Goal: Task Accomplishment & Management: Complete application form

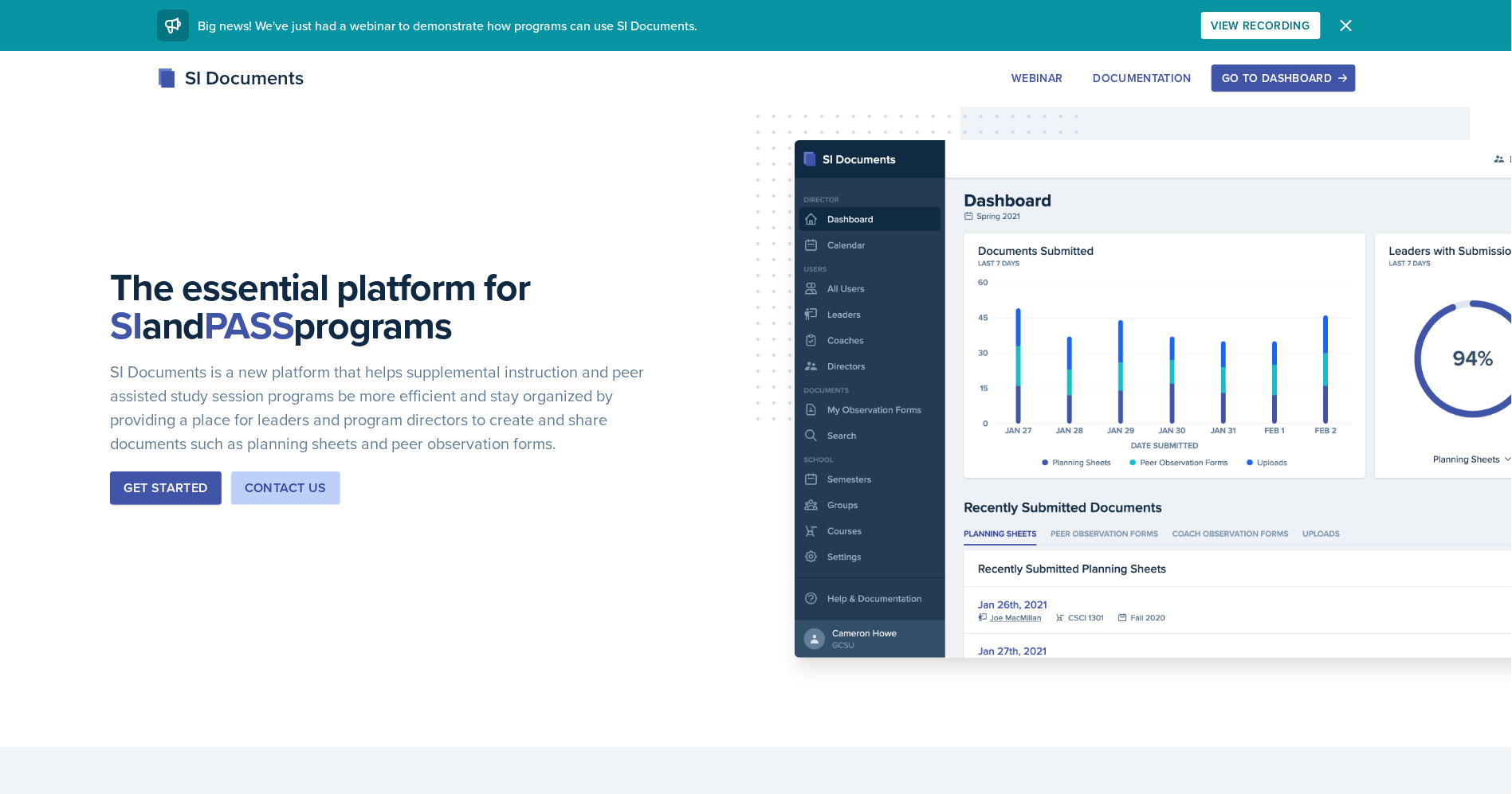
click at [1279, 76] on div "Go to Dashboard" at bounding box center [1283, 78] width 123 height 13
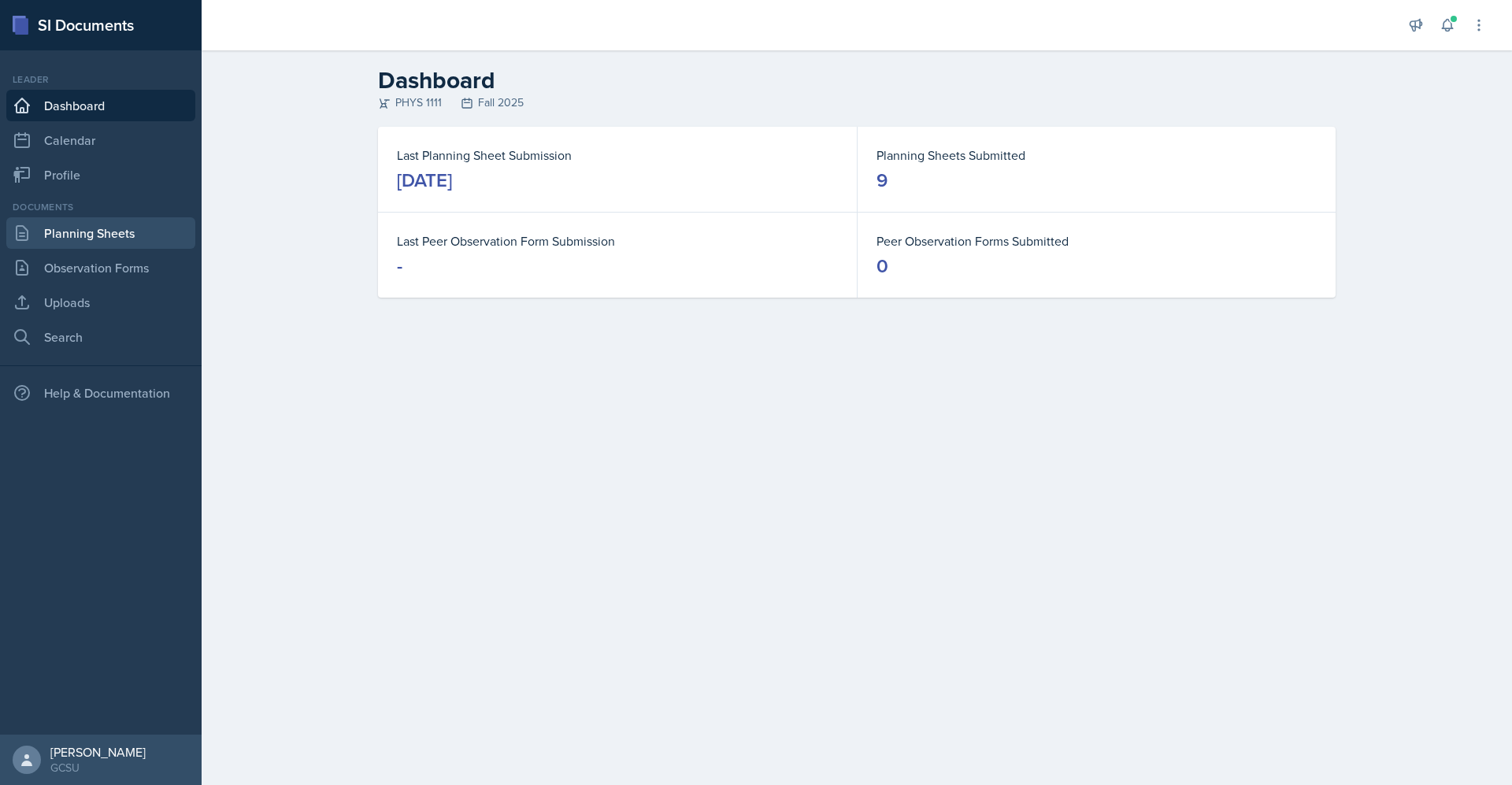
click at [155, 218] on link "Planning Sheets" at bounding box center [100, 233] width 189 height 32
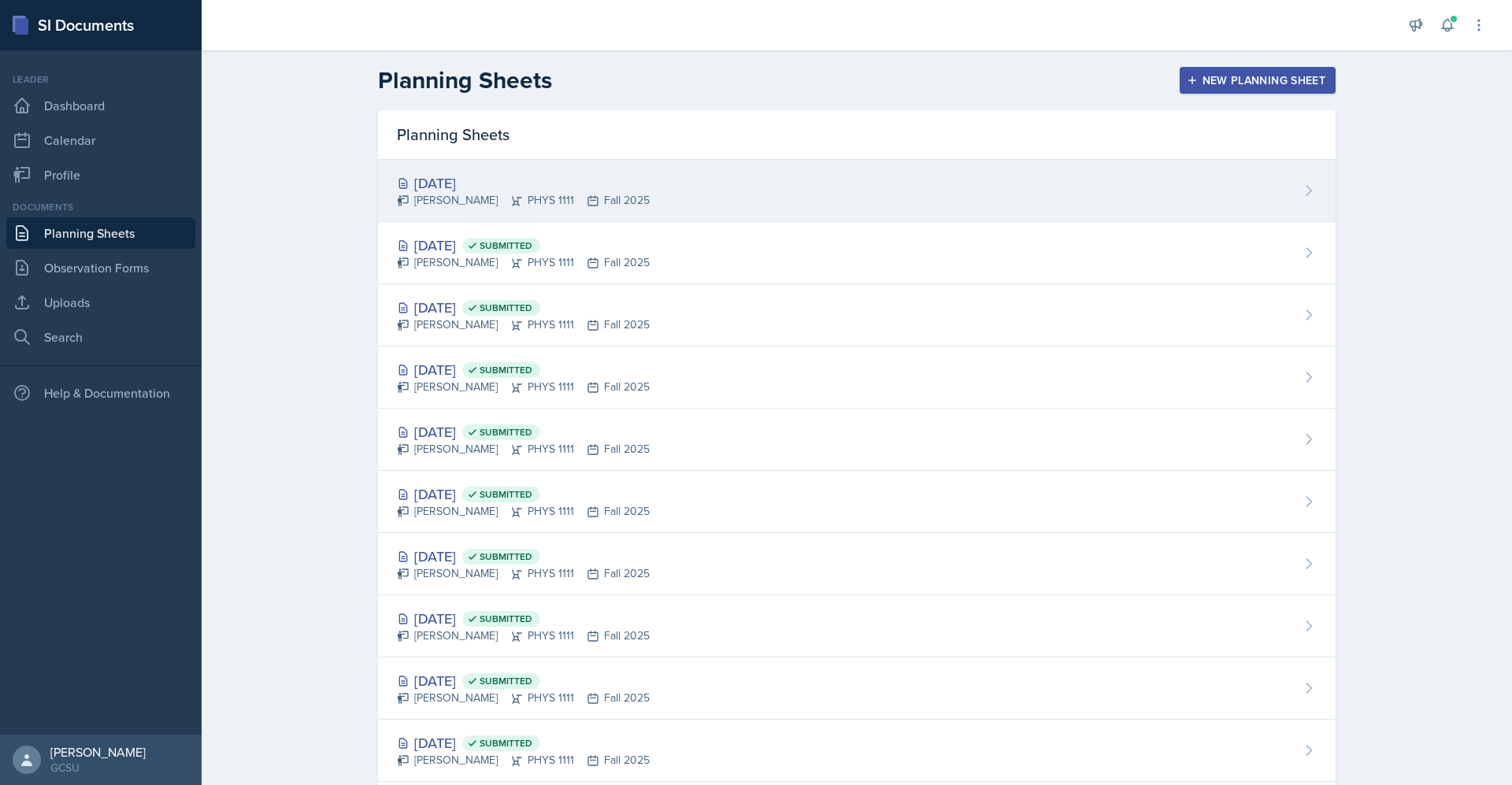
click at [697, 175] on div "[DATE] [PERSON_NAME] PHYS 1111 Fall 2025" at bounding box center [856, 191] width 957 height 62
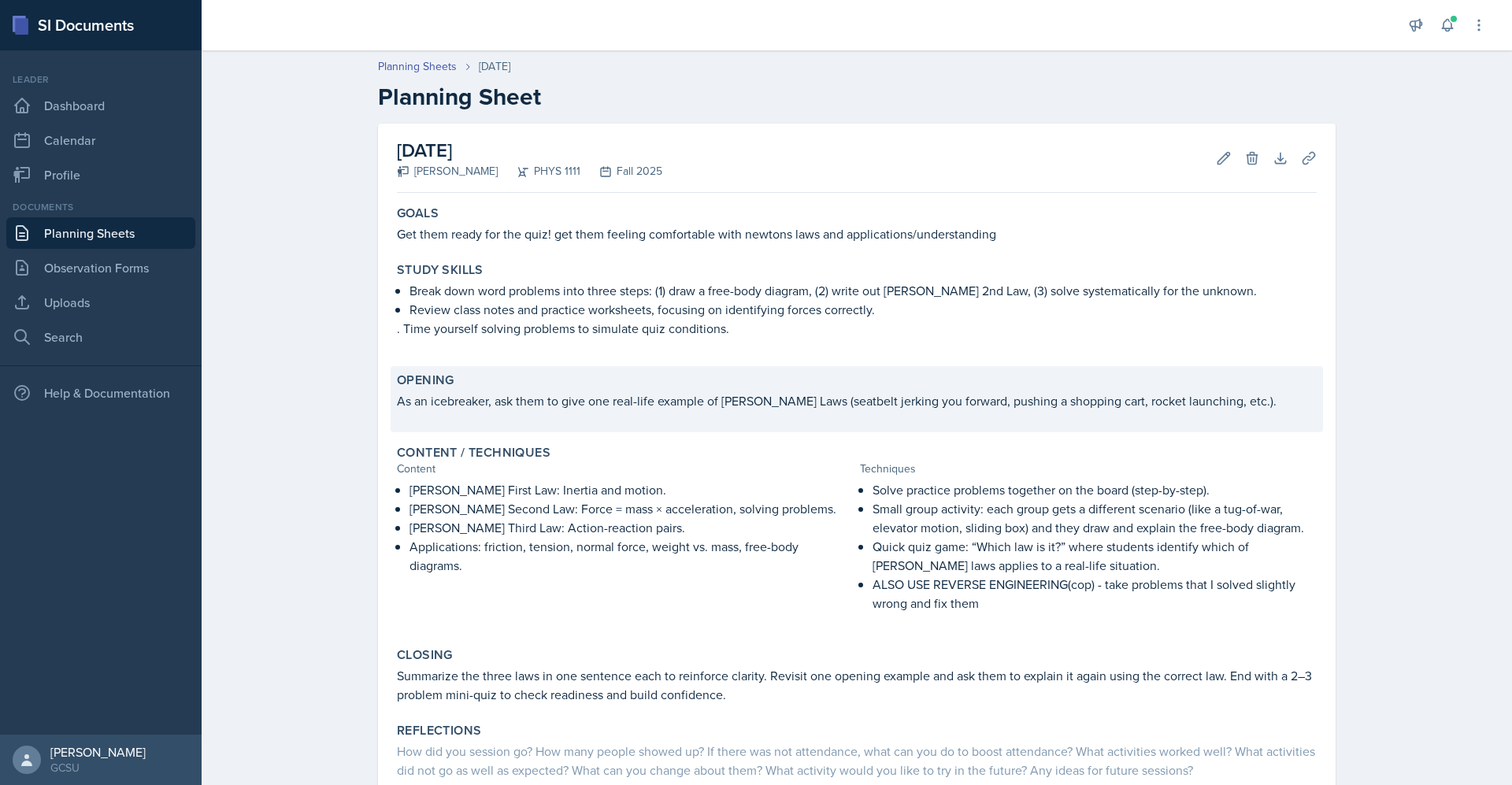
scroll to position [106, 0]
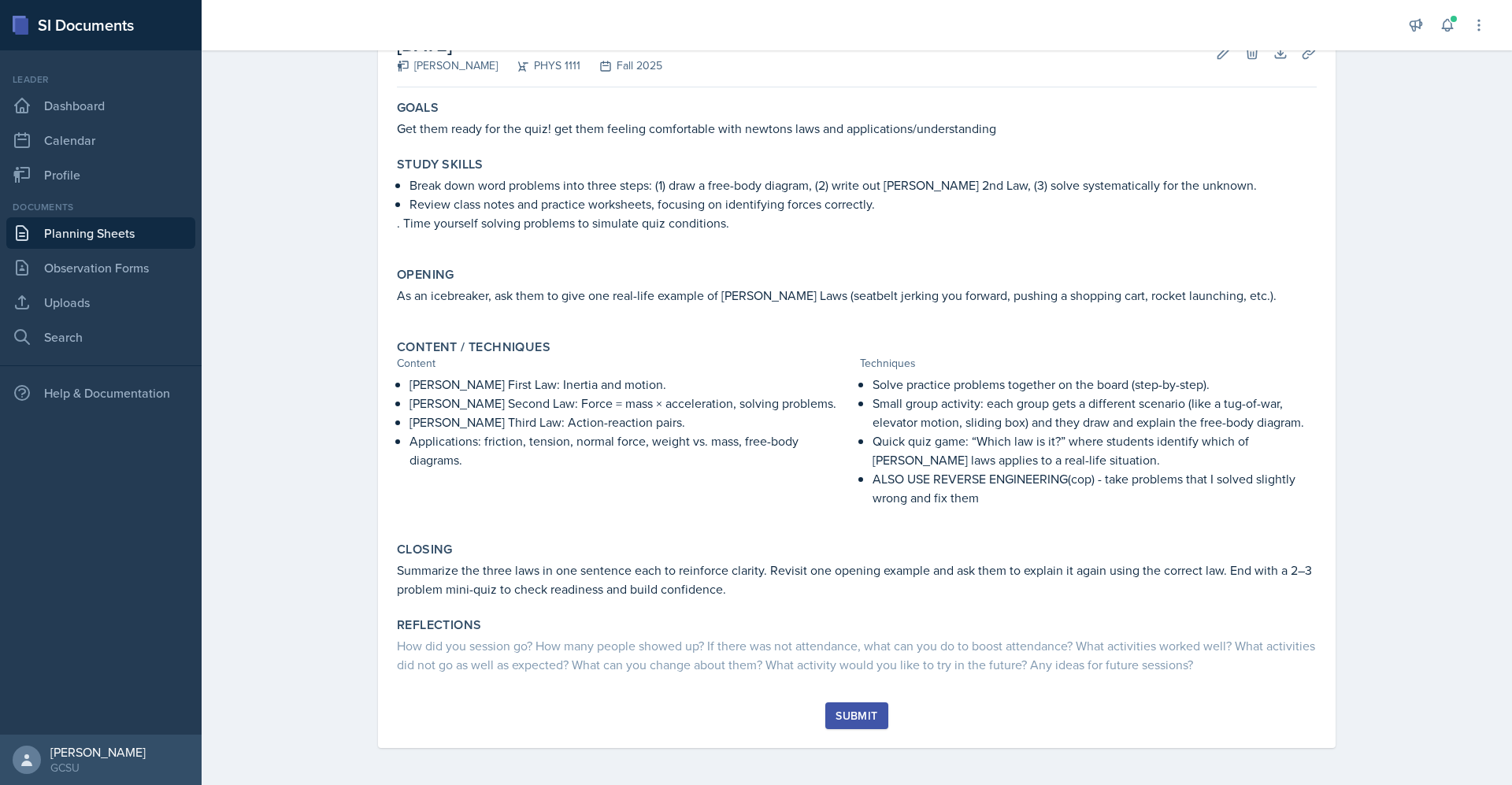
click at [841, 714] on div "Submit" at bounding box center [856, 715] width 42 height 13
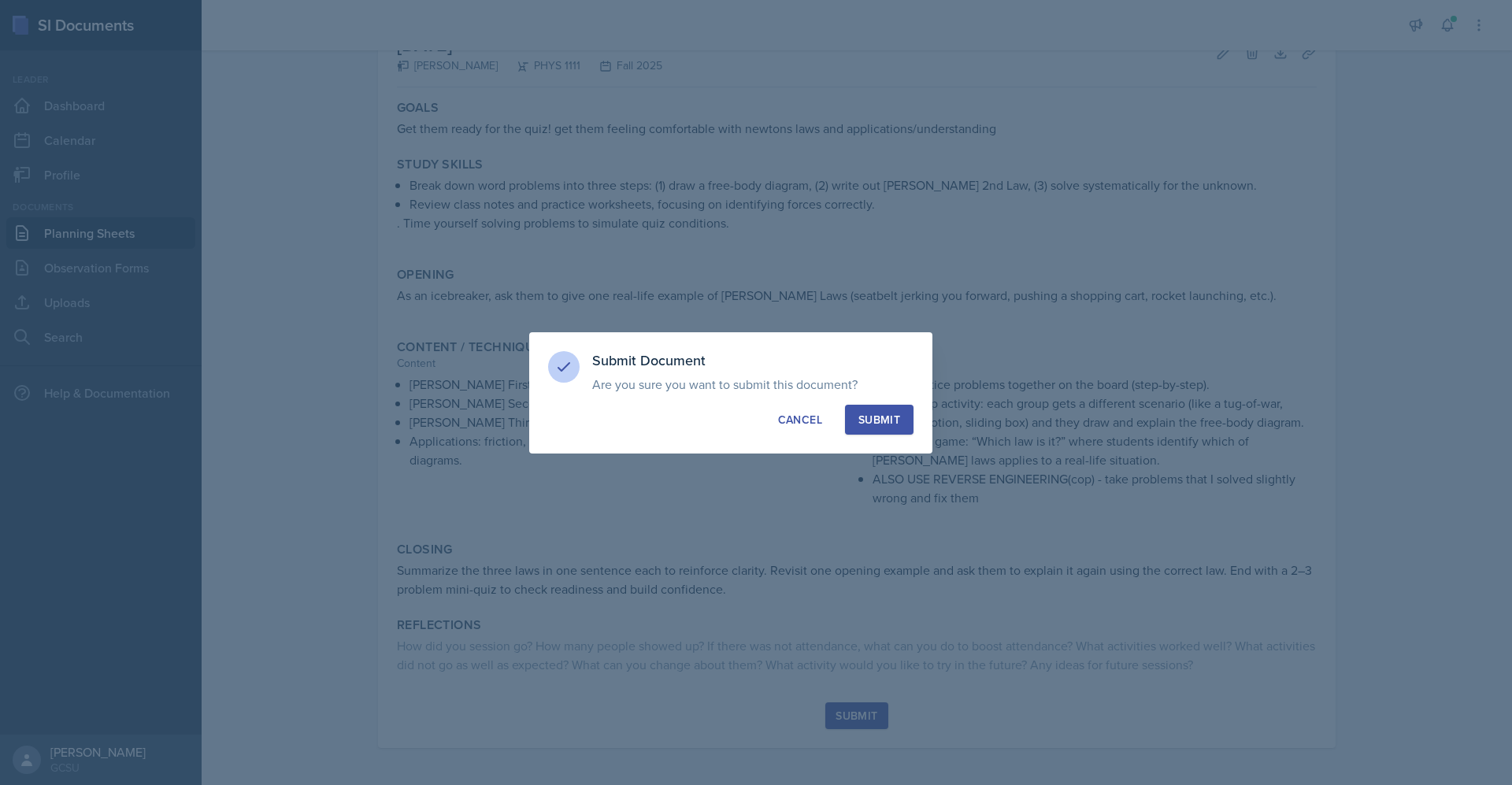
click at [848, 425] on button "Submit" at bounding box center [879, 419] width 69 height 30
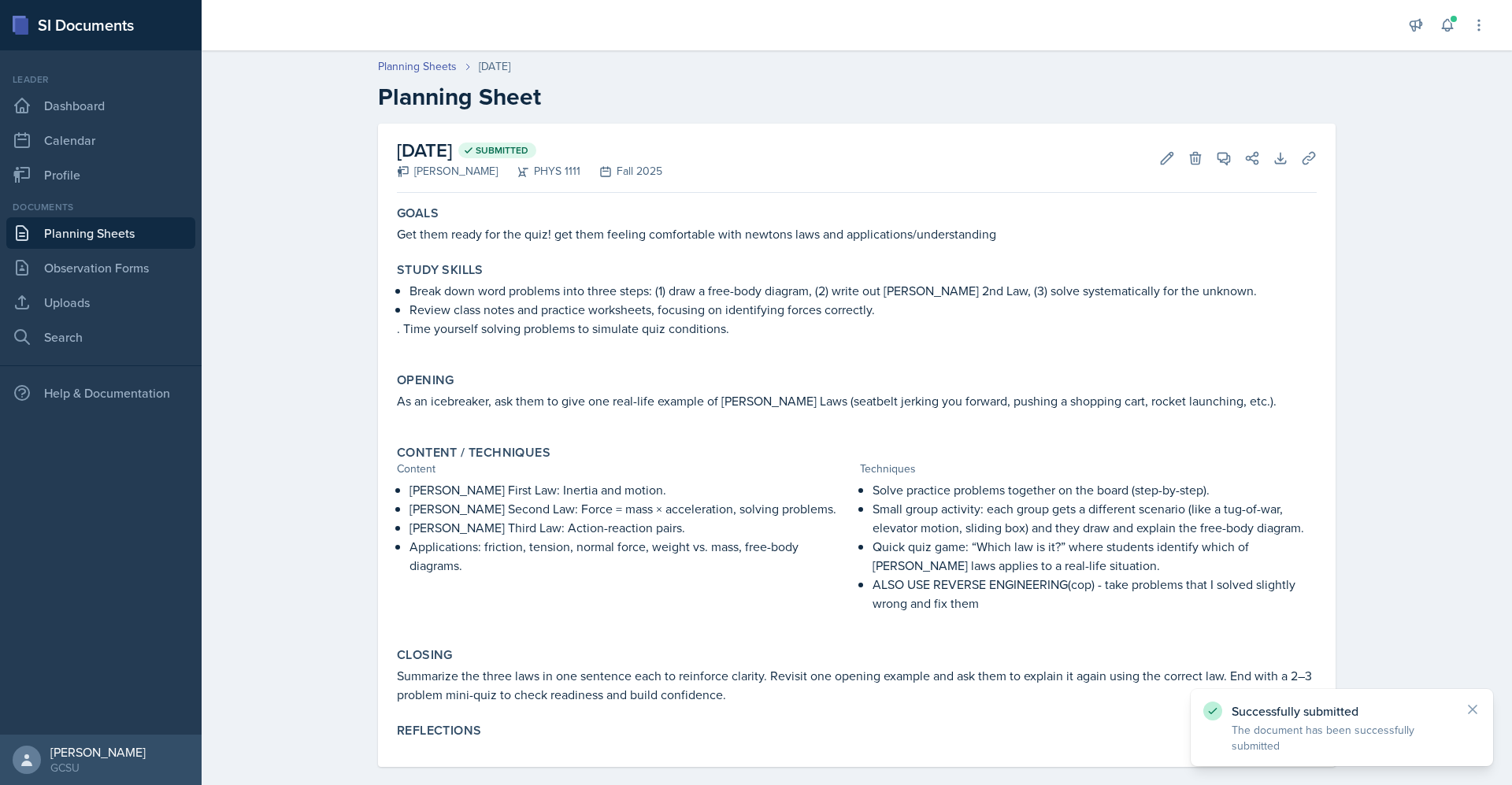
scroll to position [19, 0]
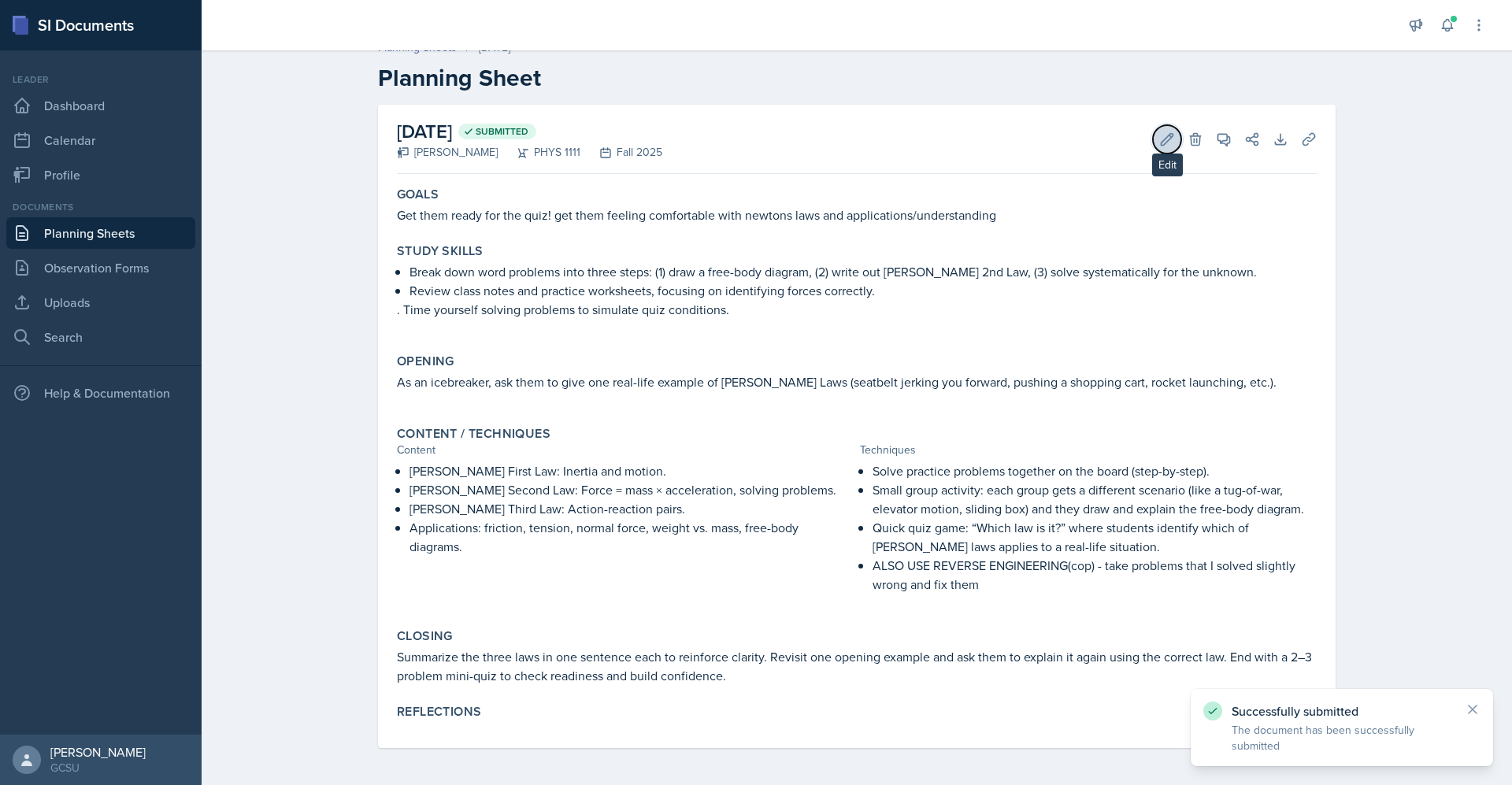
click at [1153, 132] on button "Edit" at bounding box center [1167, 139] width 28 height 28
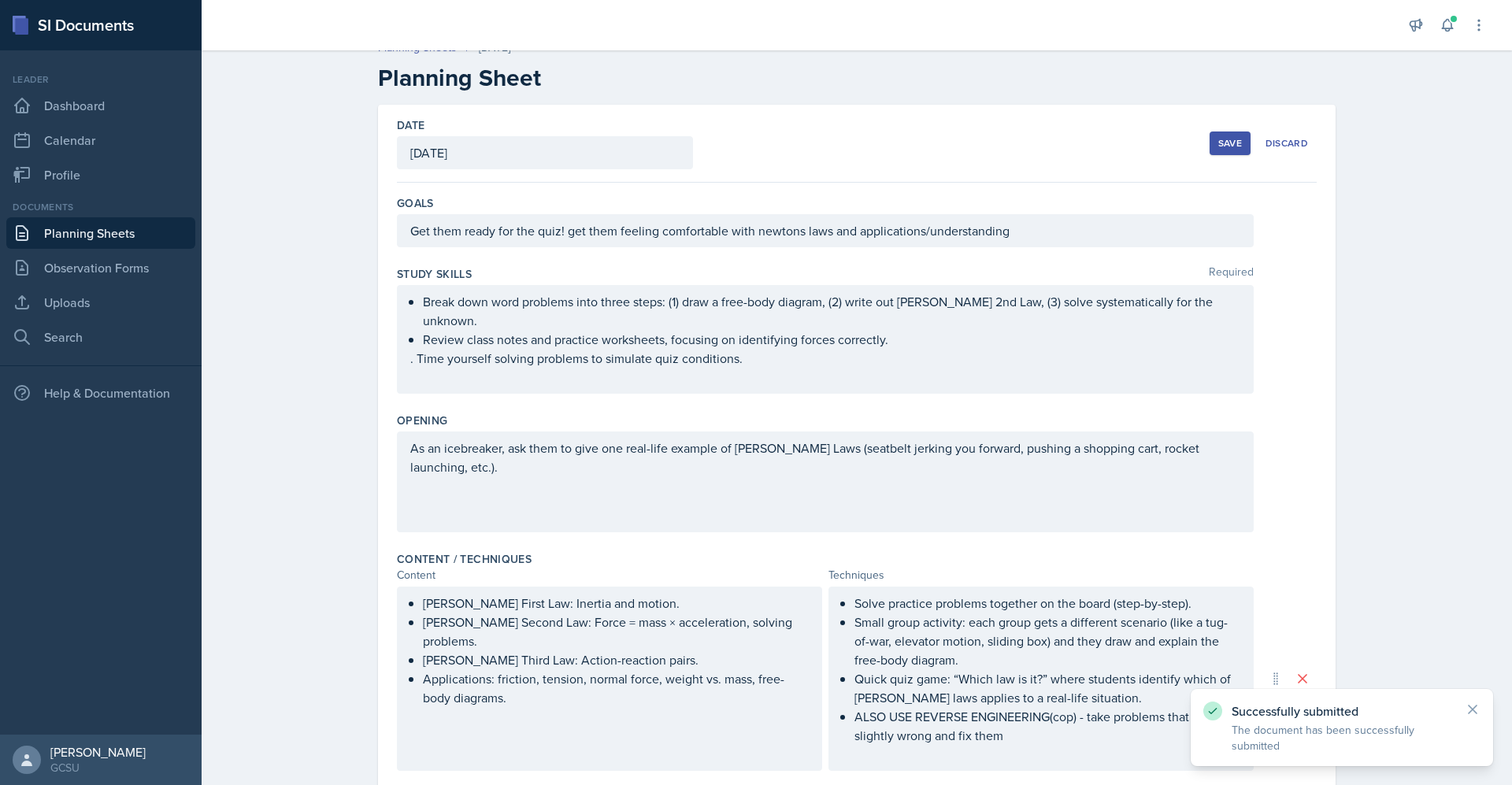
scroll to position [366, 0]
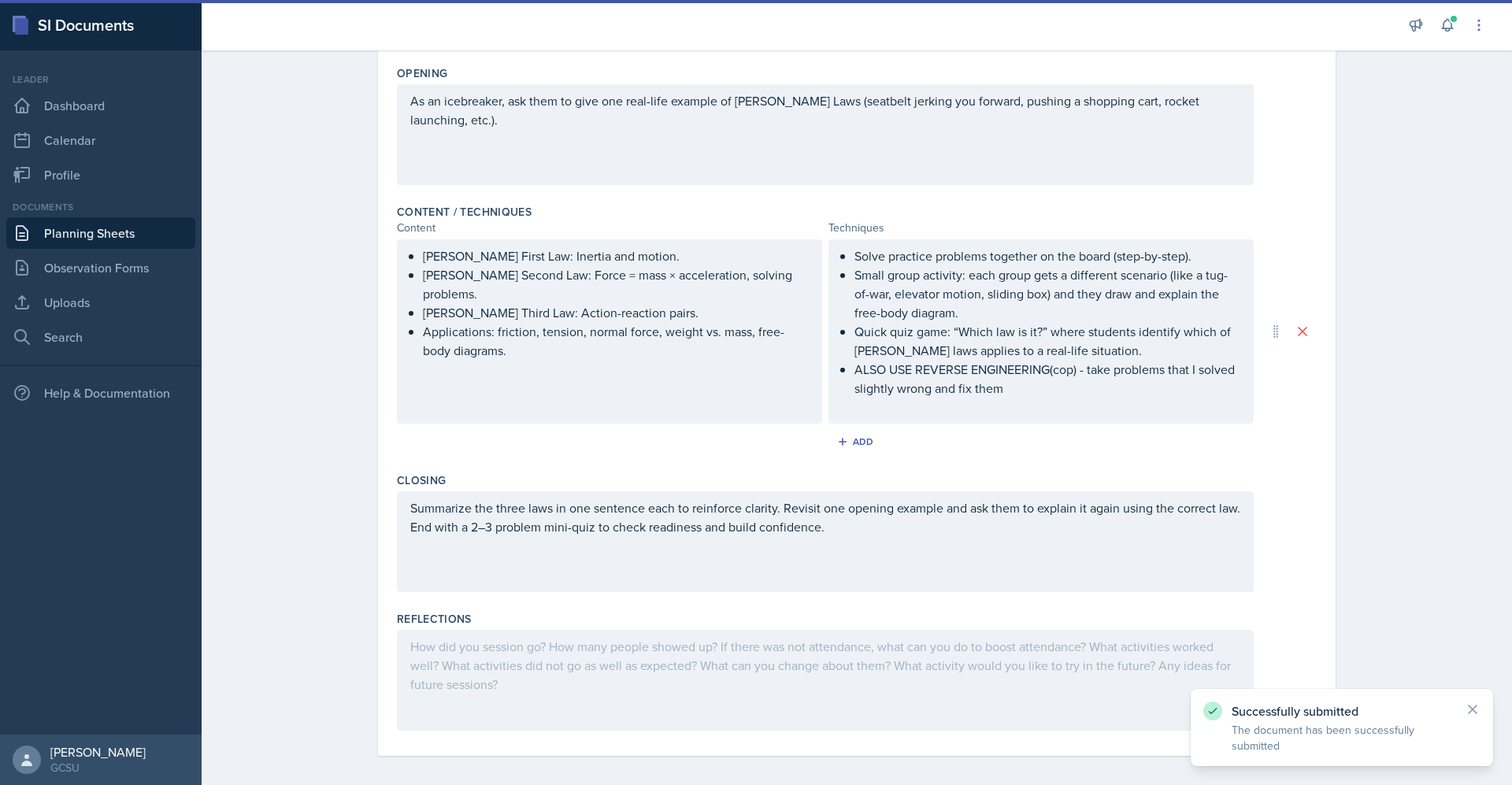
click at [679, 650] on div at bounding box center [825, 680] width 857 height 100
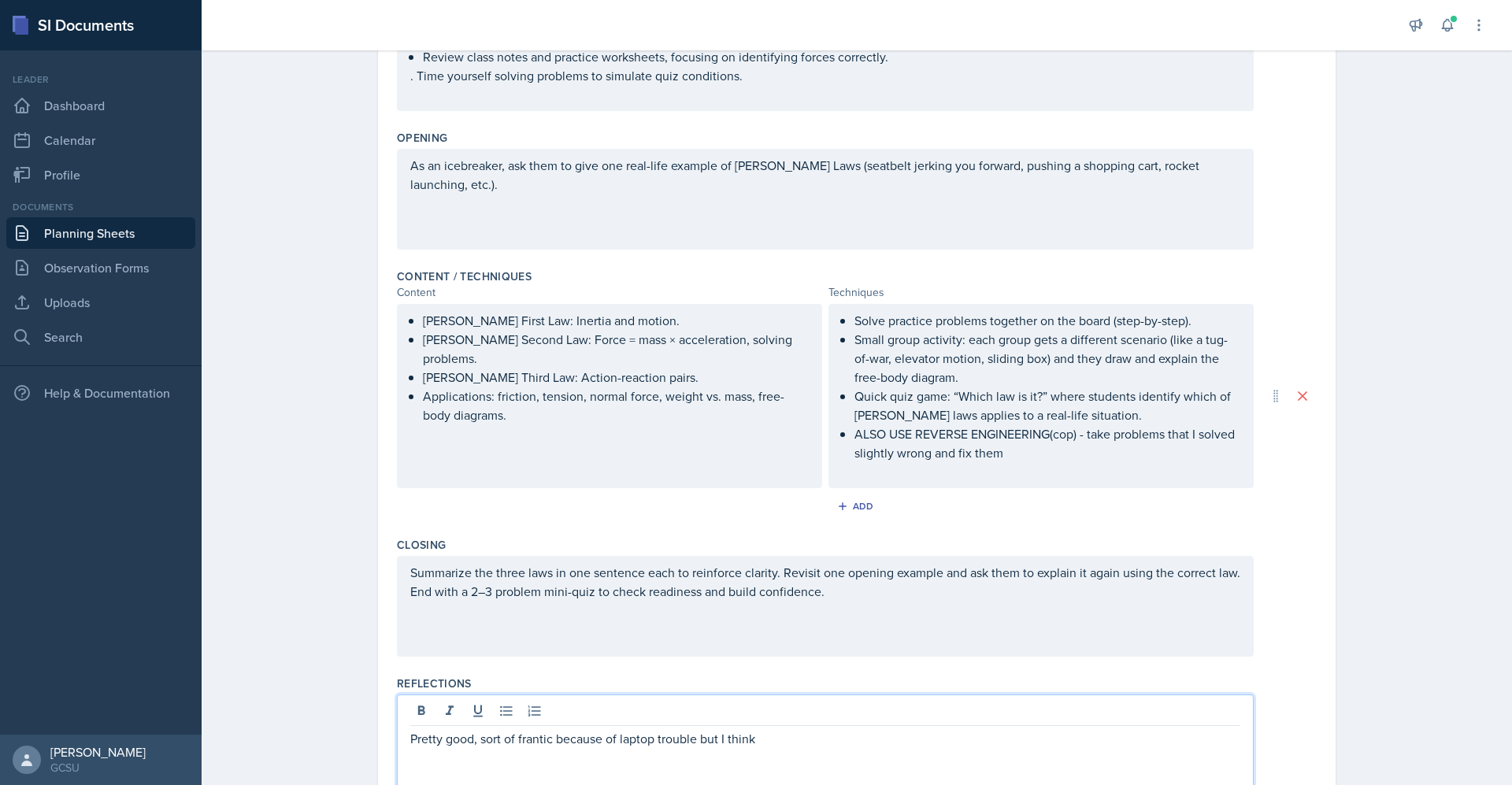
scroll to position [329, 0]
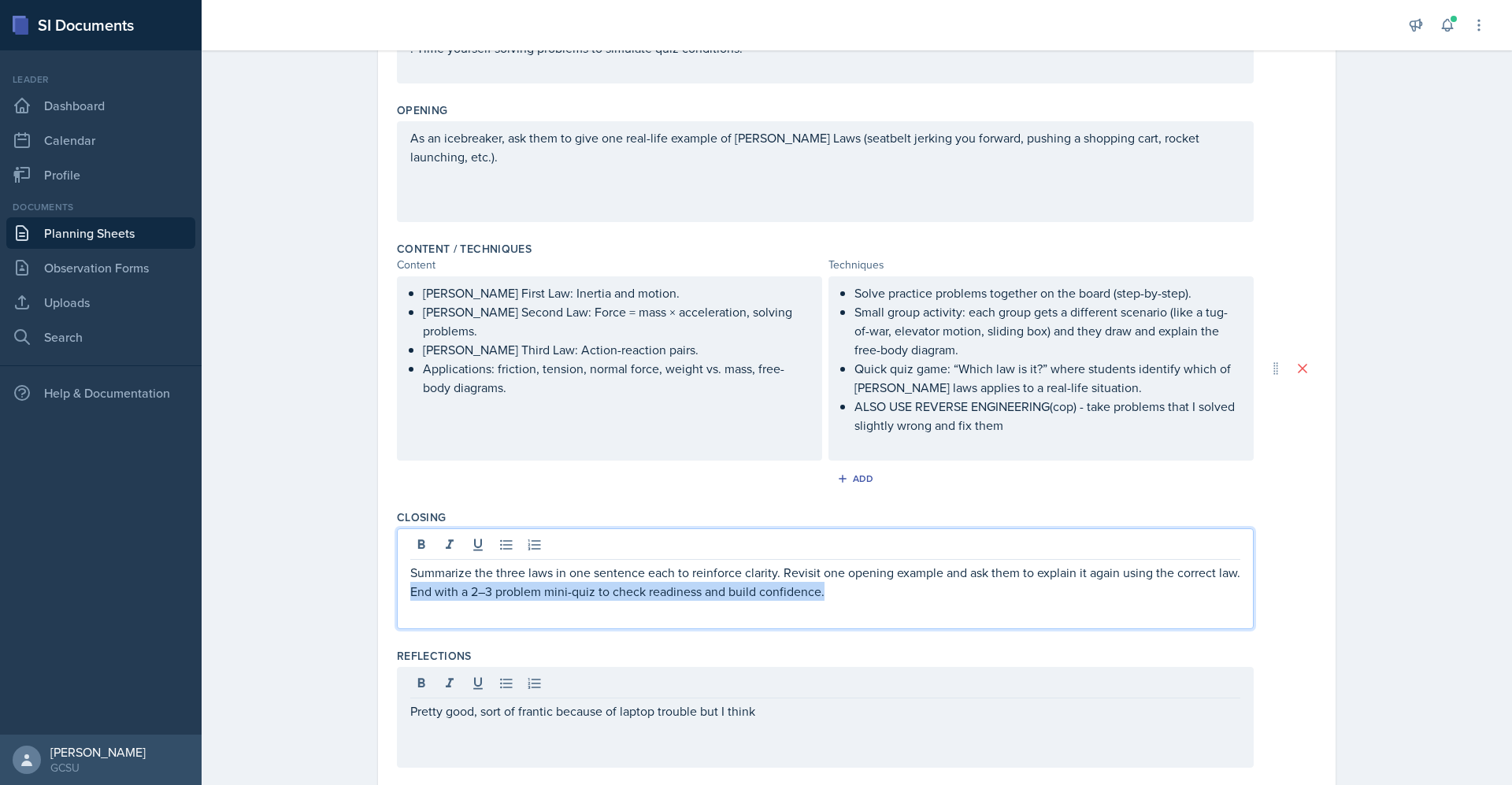
drag, startPoint x: 869, startPoint y: 591, endPoint x: 391, endPoint y: 593, distance: 478.0
click at [397, 593] on div "Summarize the three laws in one sentence each to reinforce clarity. Revisit one…" at bounding box center [825, 578] width 857 height 100
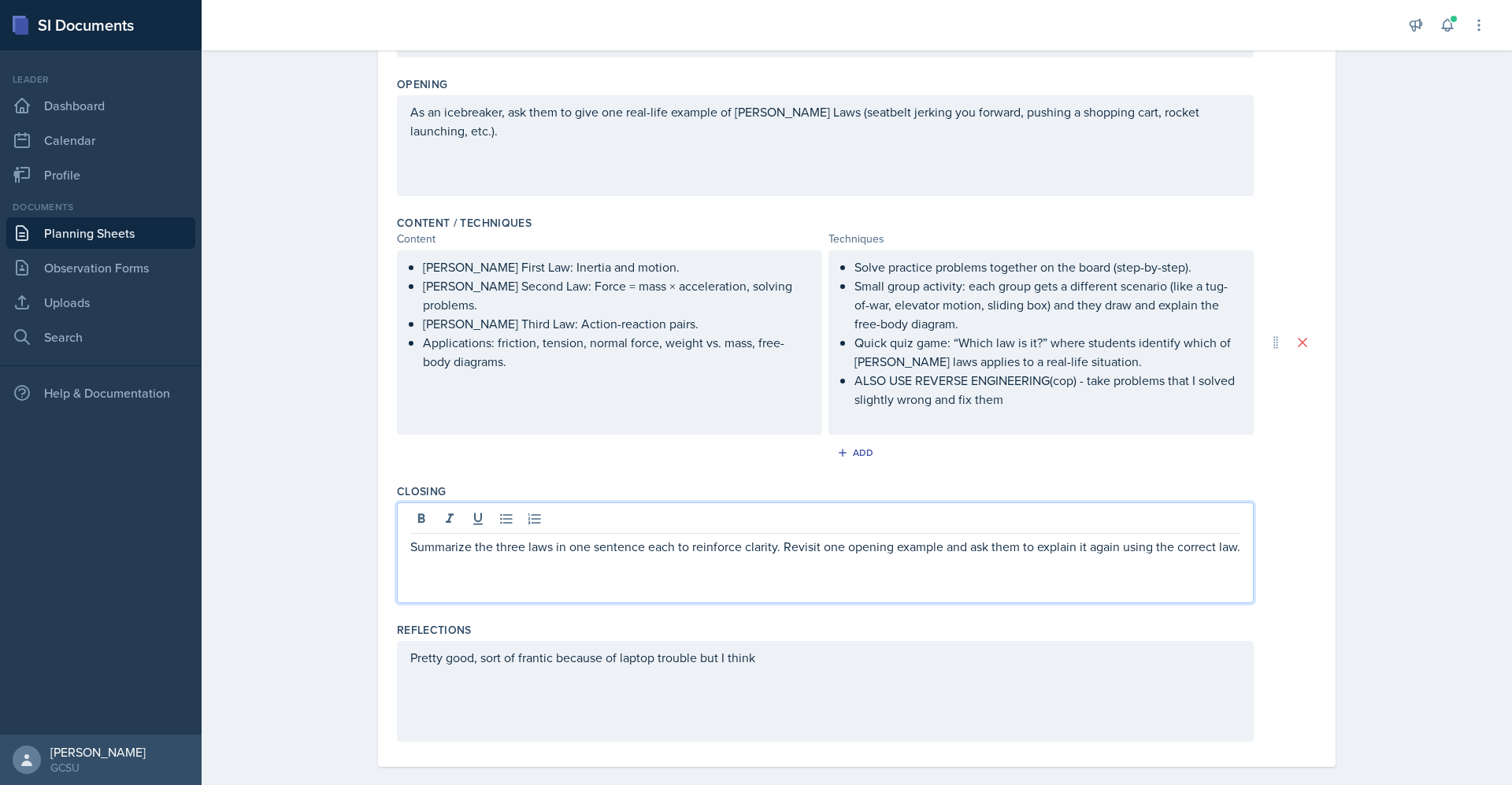
scroll to position [366, 0]
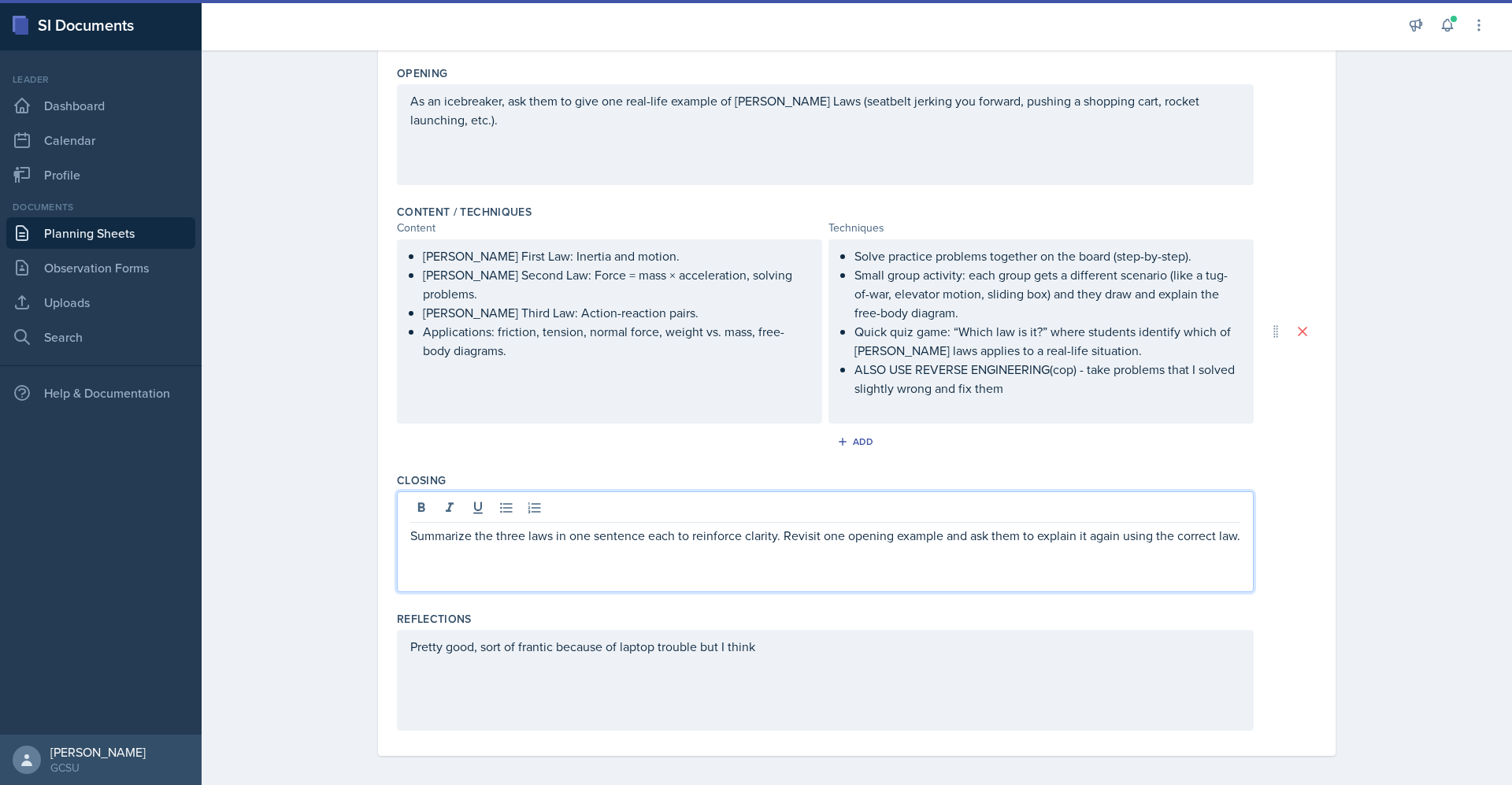
click at [697, 665] on div "Pretty good, sort of frantic because of laptop trouble but I think" at bounding box center [825, 680] width 857 height 100
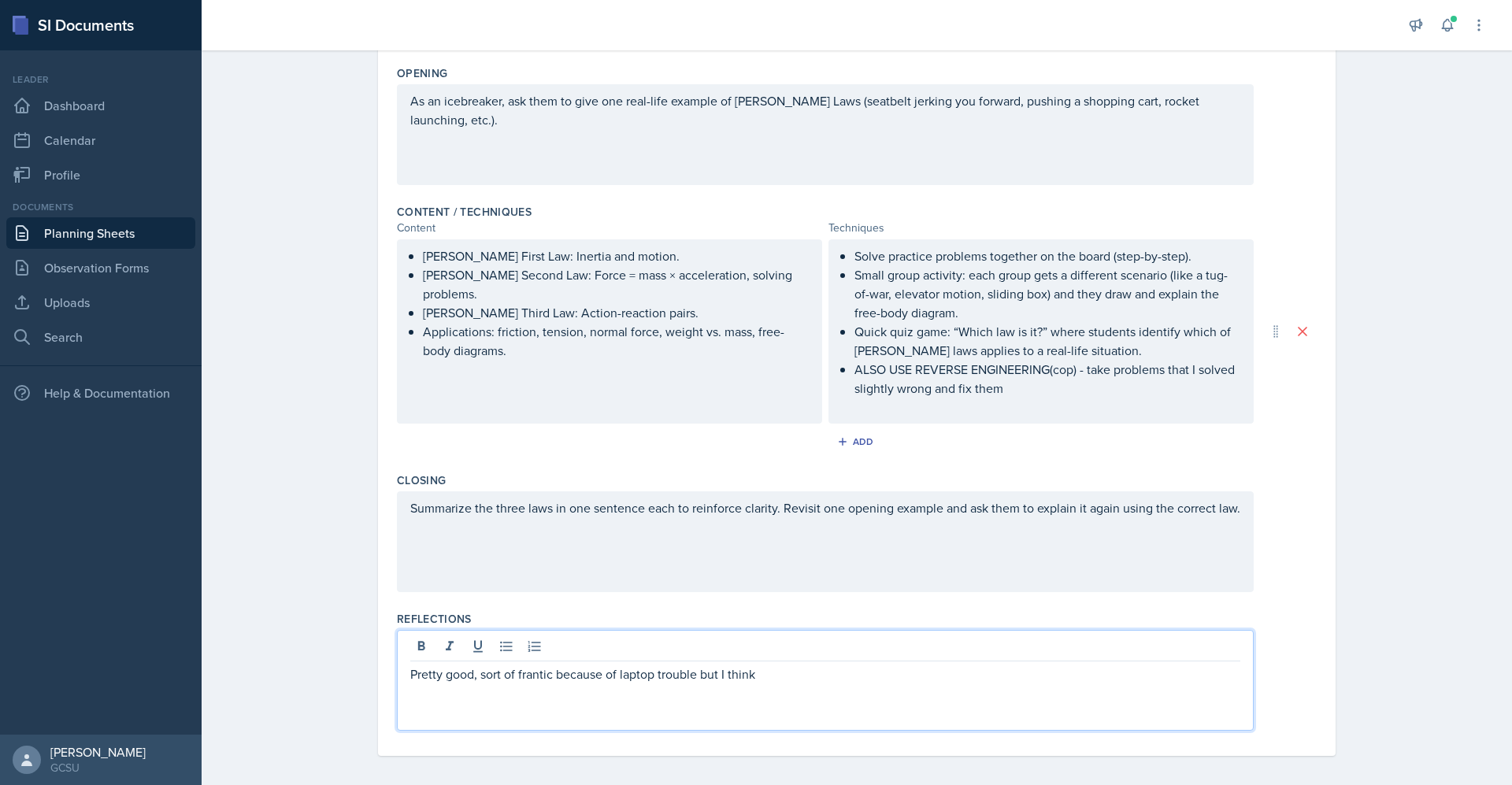
click at [839, 665] on p "Pretty good, sort of frantic because of laptop trouble but I think" at bounding box center [825, 674] width 830 height 19
click at [1045, 670] on p "Pretty good, sort of frantic because of laptop trouble but I think I recovered!…" at bounding box center [825, 674] width 830 height 19
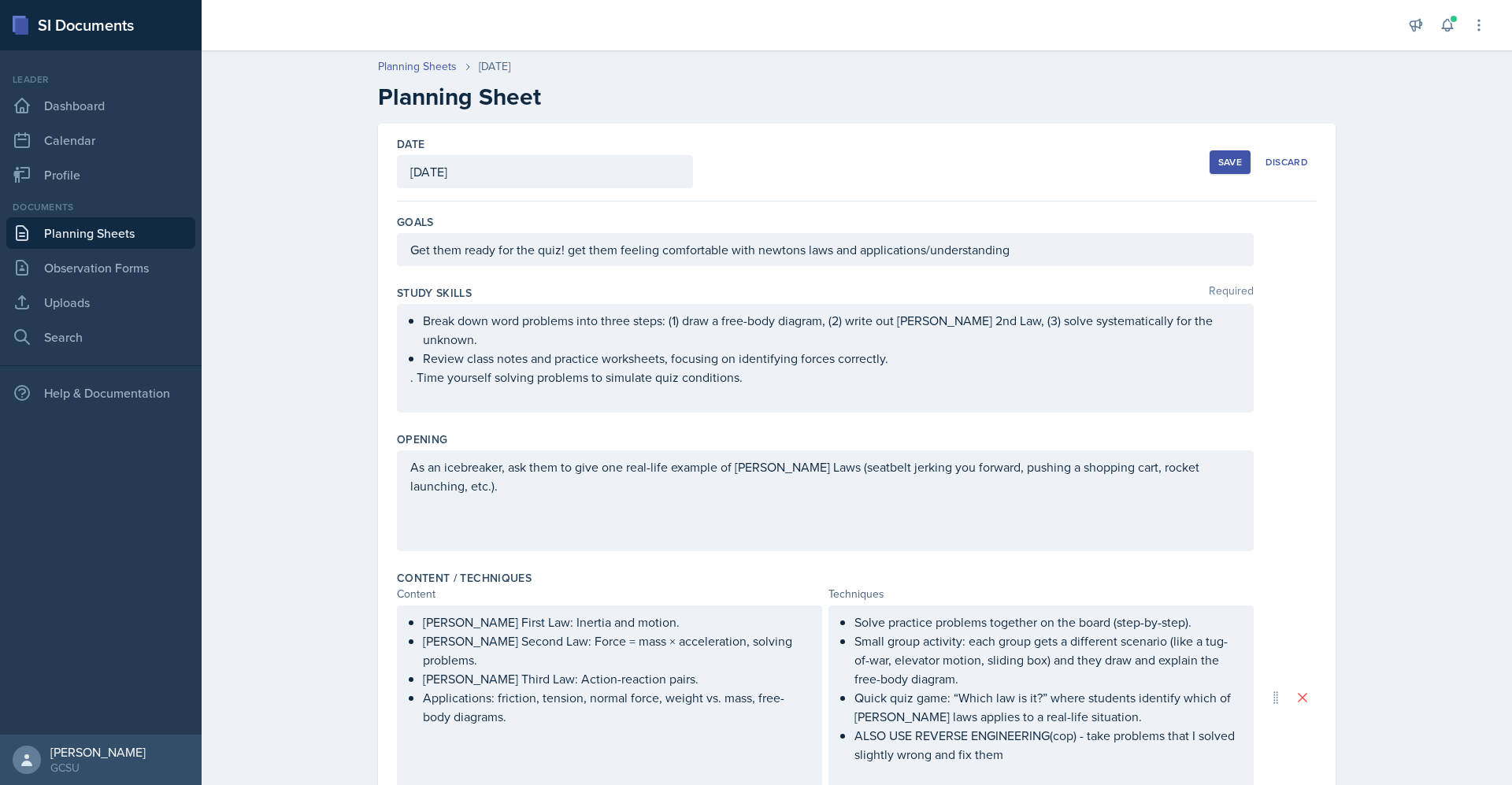
click at [1227, 165] on div "Save" at bounding box center [1230, 162] width 24 height 13
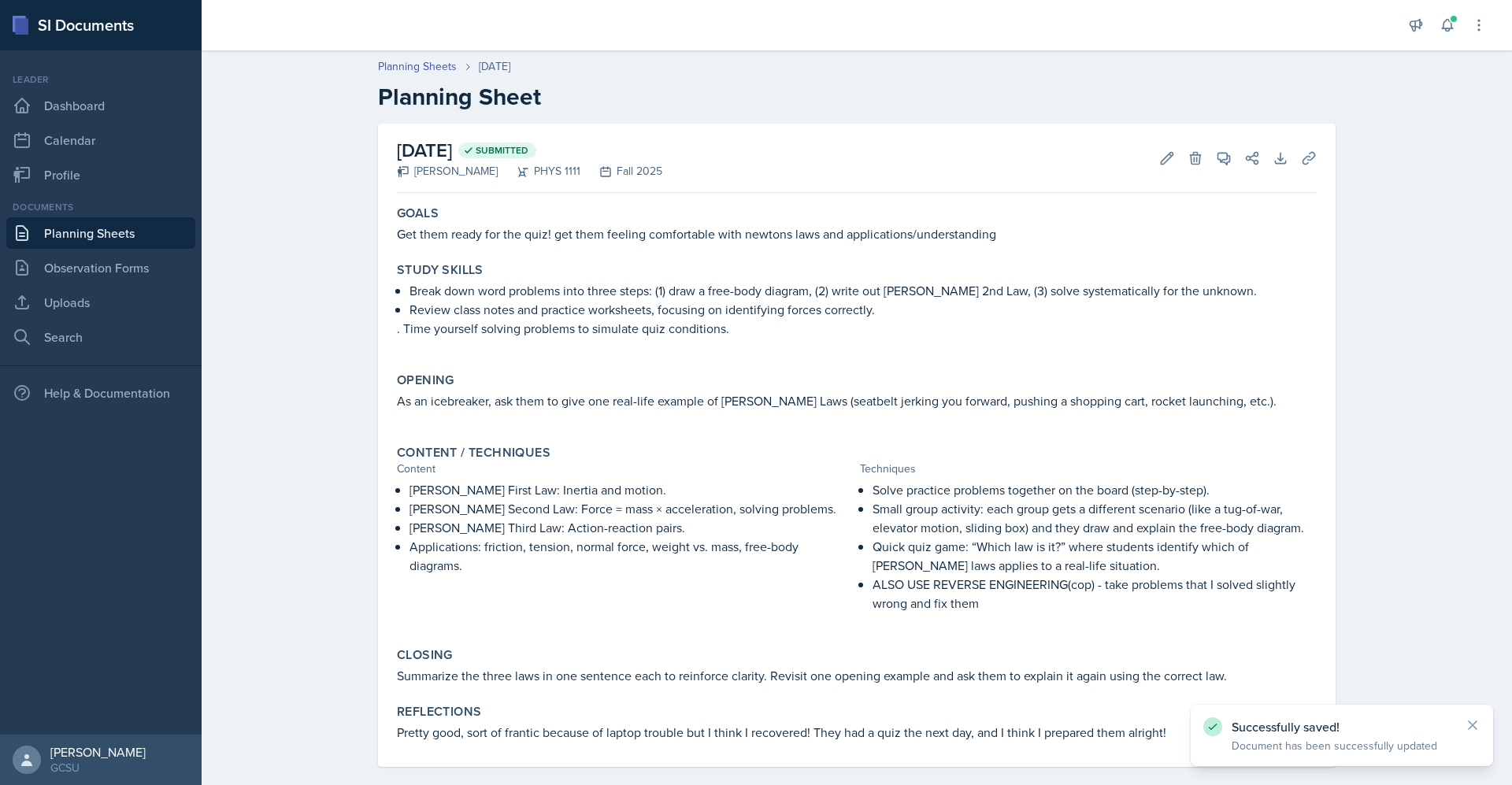
scroll to position [19, 0]
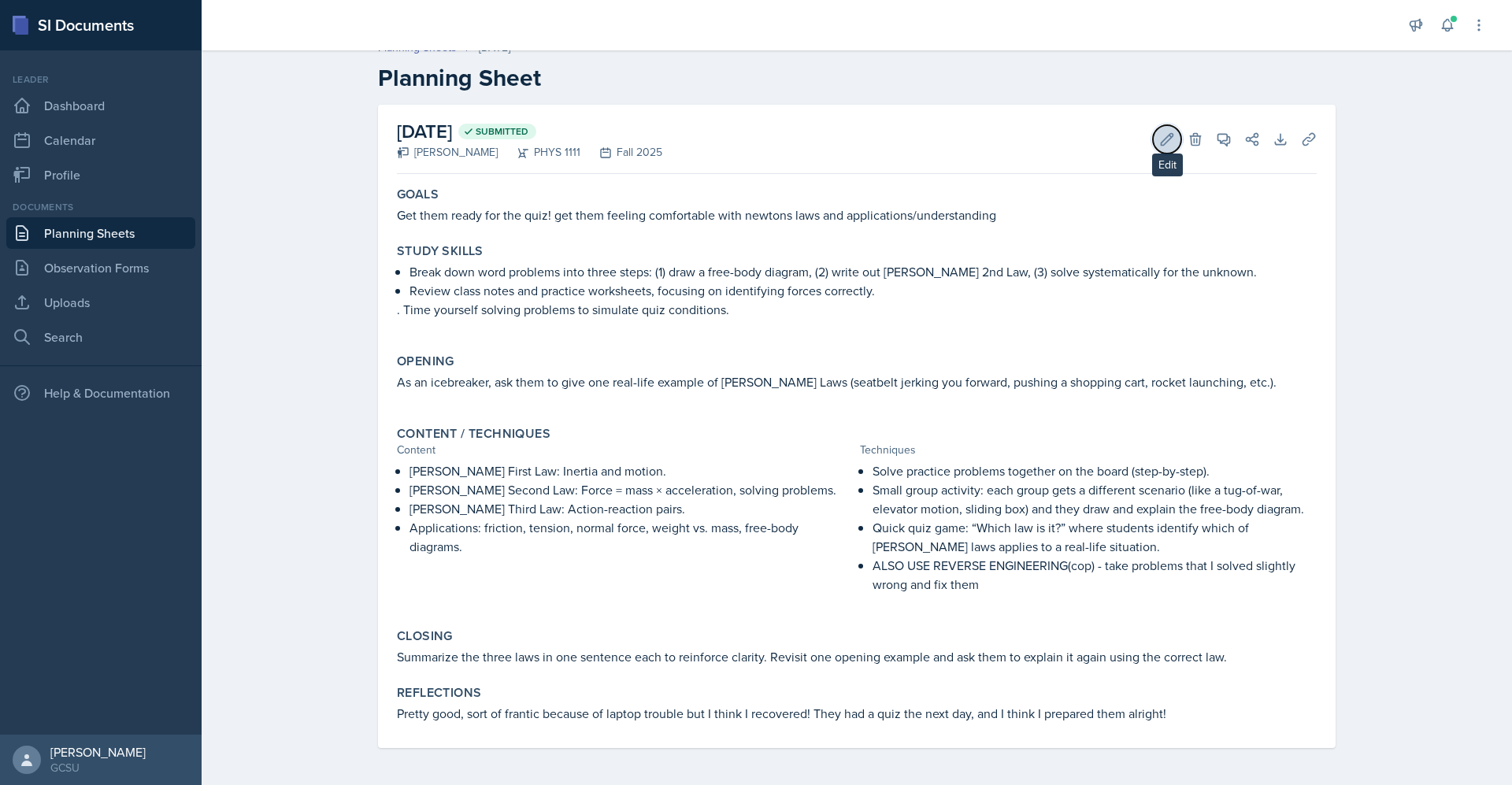
click at [1159, 137] on icon at bounding box center [1167, 139] width 15 height 15
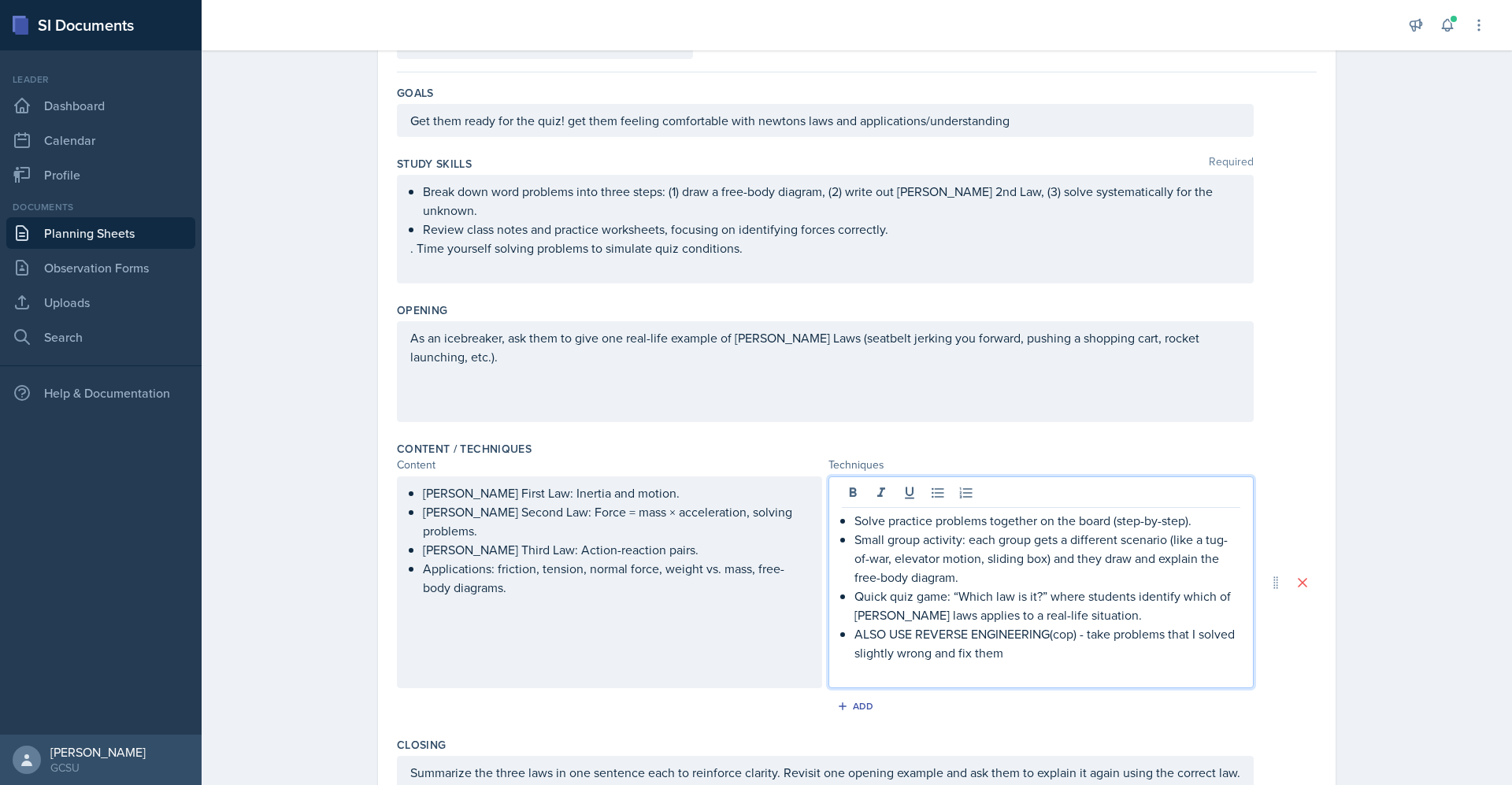
scroll to position [156, 0]
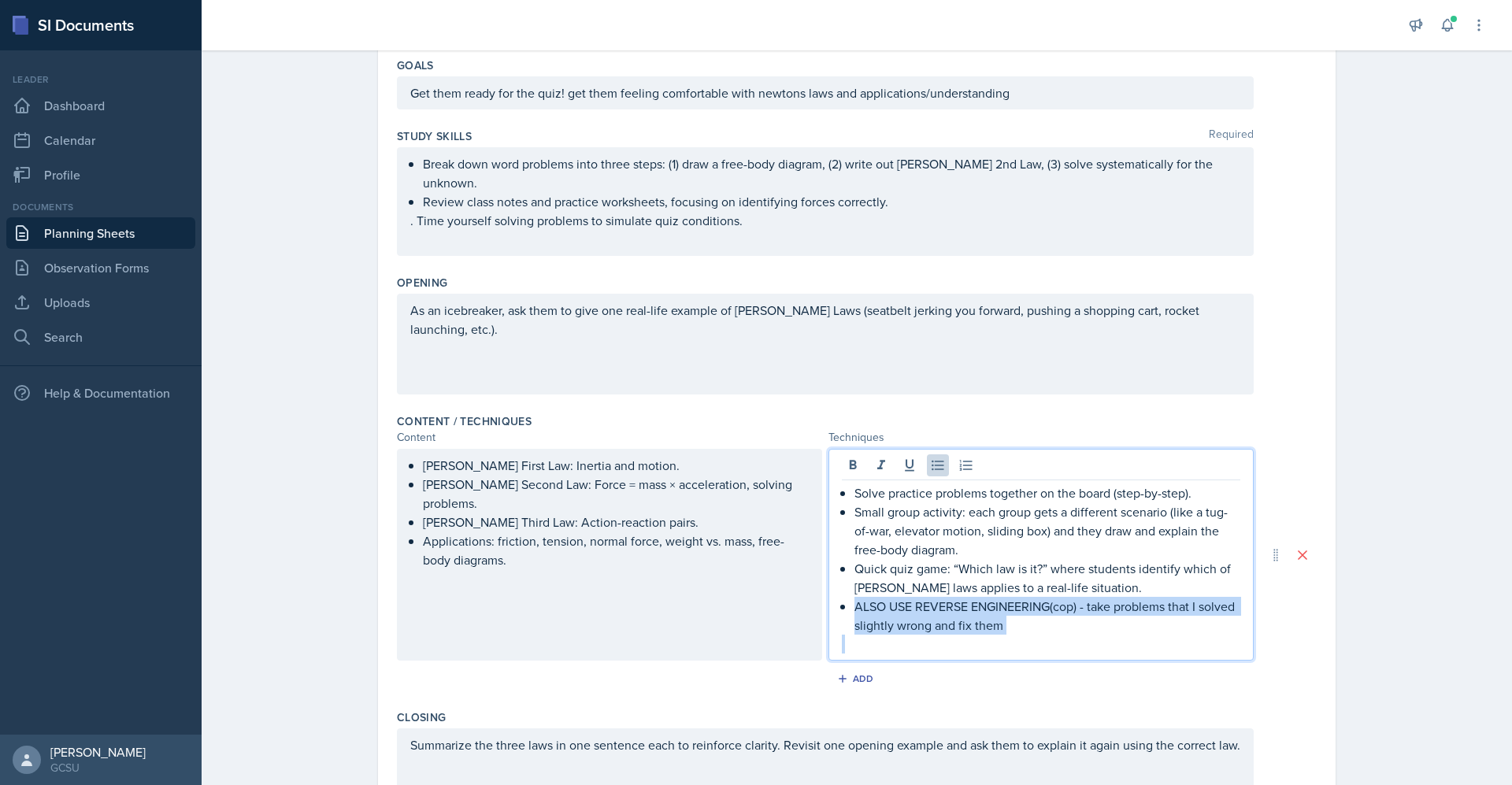
drag, startPoint x: 1002, startPoint y: 628, endPoint x: 833, endPoint y: 599, distance: 171.5
click at [841, 599] on div "Solve practice problems together on the board (step-by-step). Small group activ…" at bounding box center [1041, 569] width 398 height 170
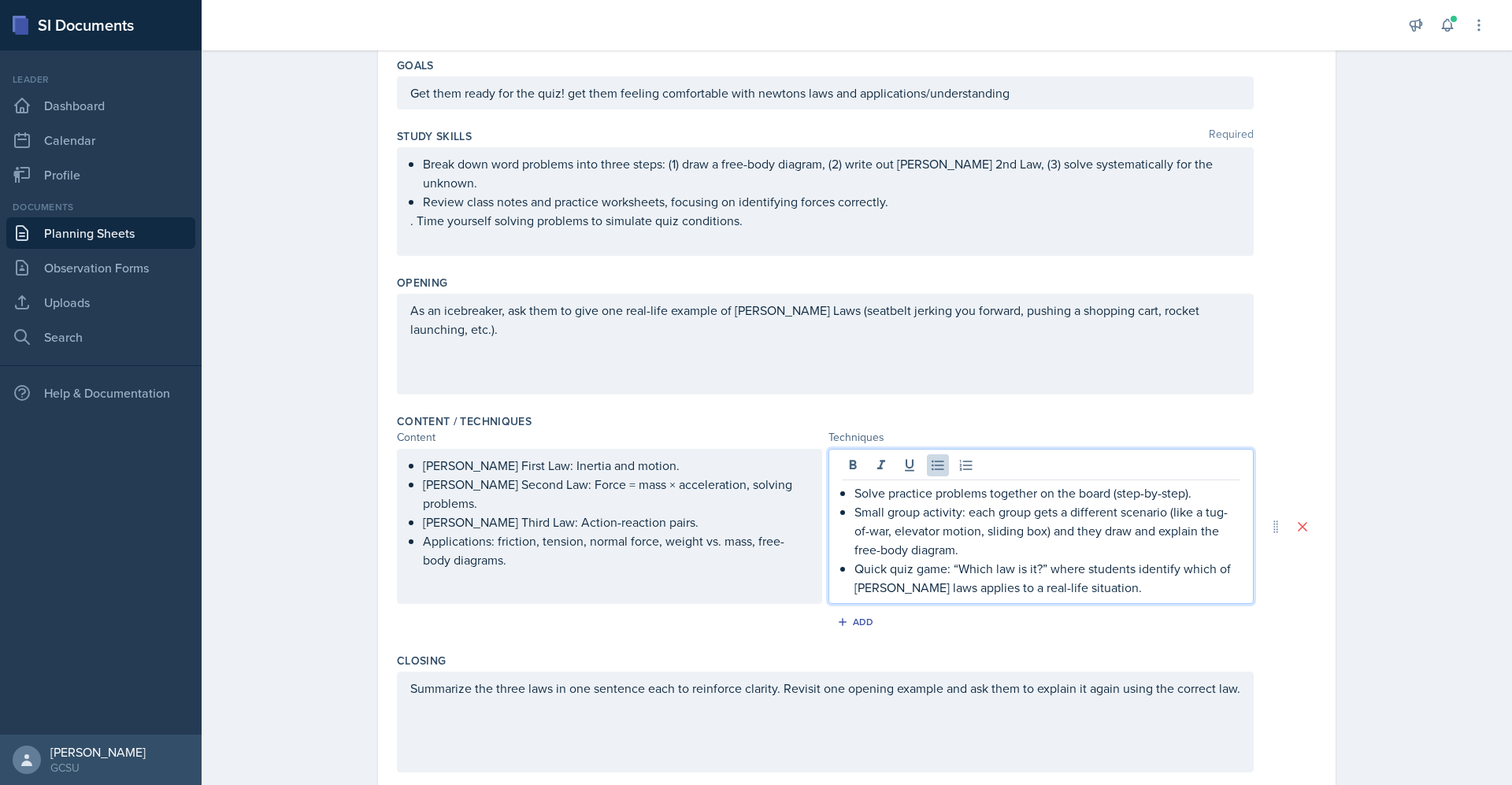
scroll to position [0, 0]
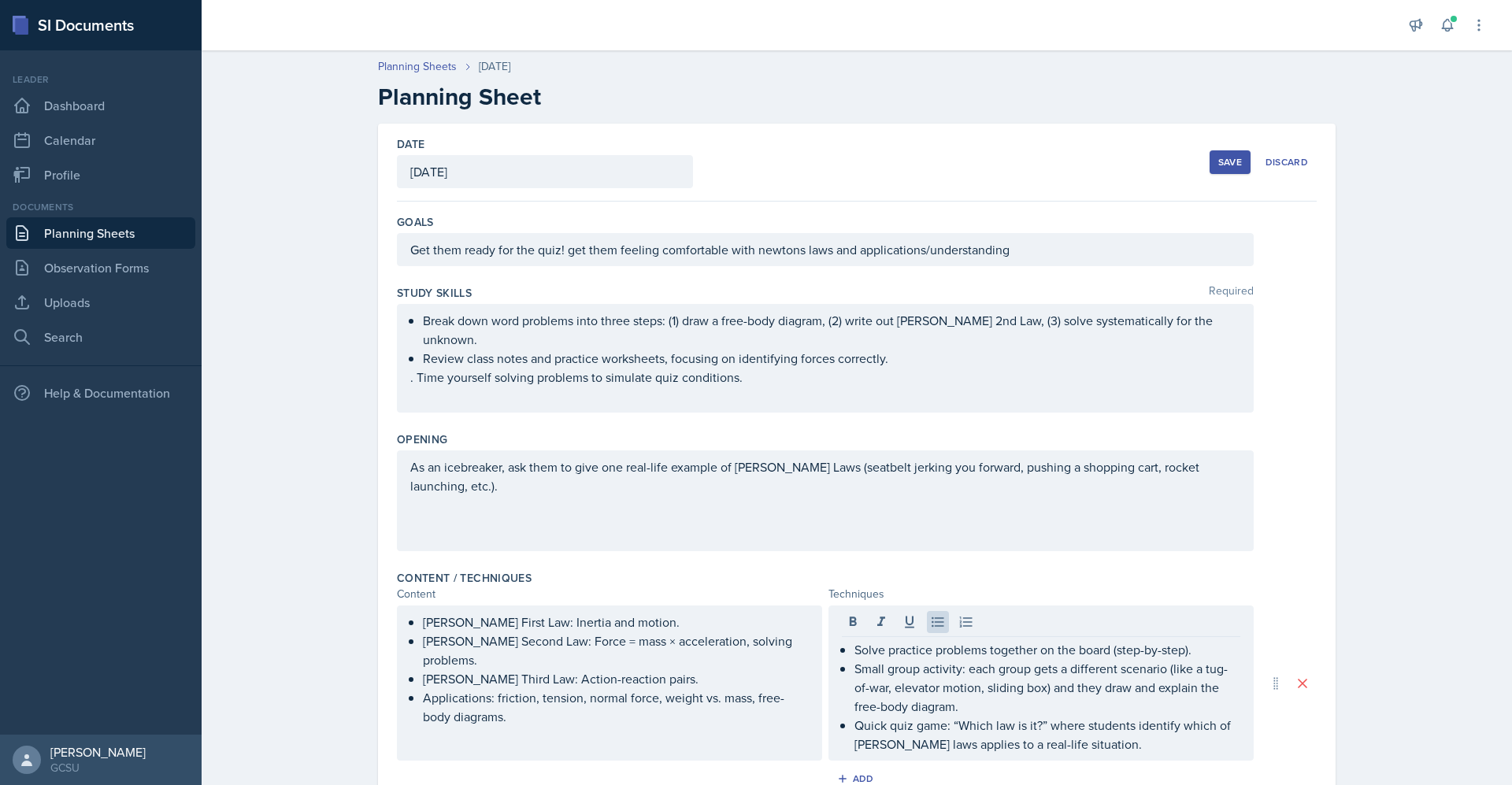
click at [1218, 156] on div "Save" at bounding box center [1230, 162] width 24 height 13
